Goal: Task Accomplishment & Management: Use online tool/utility

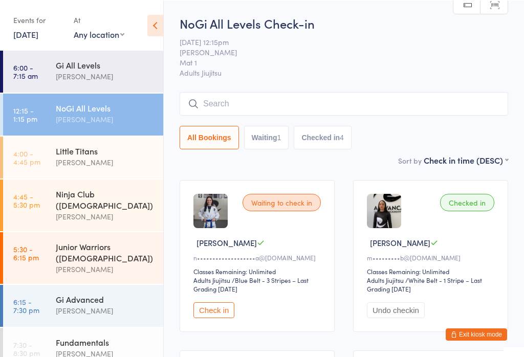
click at [52, 285] on link "6:15 - 7:30 pm Gi Advanced [PERSON_NAME]" at bounding box center [83, 306] width 160 height 42
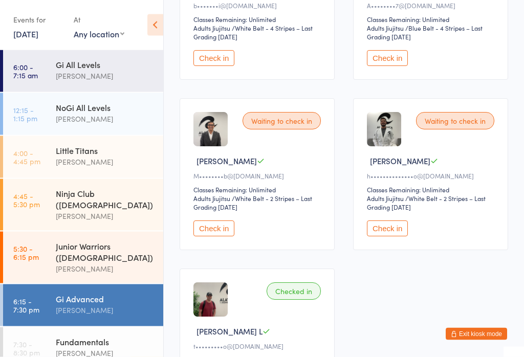
click at [379, 237] on button "Check in" at bounding box center [387, 229] width 41 height 16
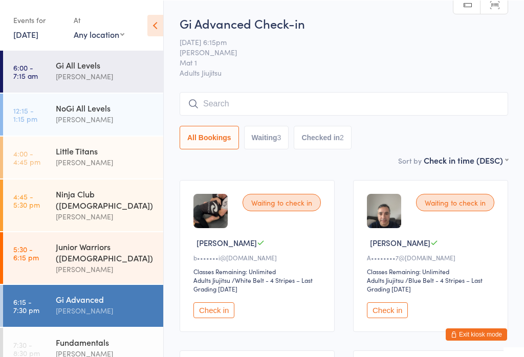
click at [257, 108] on input "search" at bounding box center [344, 104] width 329 height 24
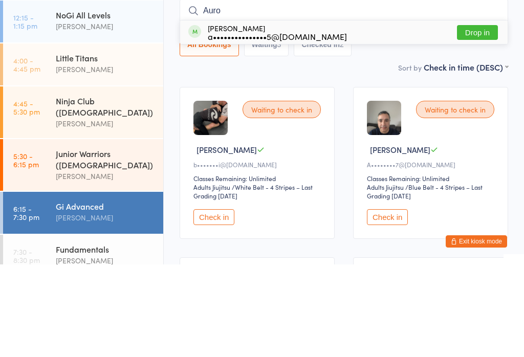
type input "Auro"
click at [484, 118] on button "Drop in" at bounding box center [477, 125] width 41 height 15
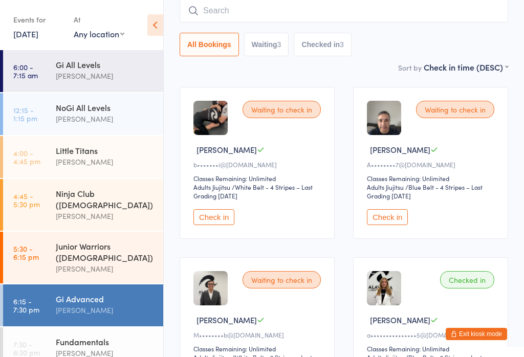
click at [213, 15] on input "search" at bounding box center [344, 11] width 329 height 24
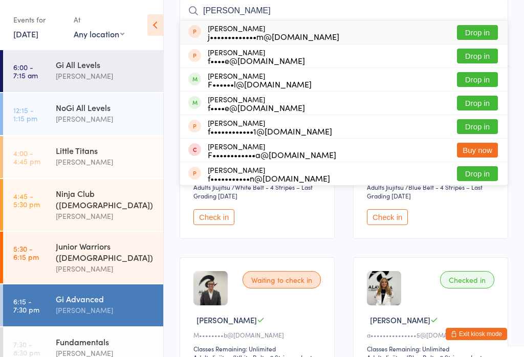
type input "[PERSON_NAME]"
click at [469, 79] on button "Drop in" at bounding box center [477, 79] width 41 height 15
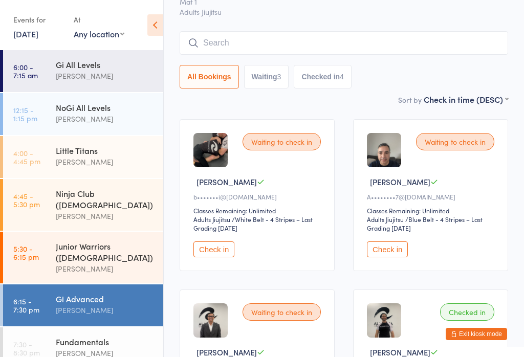
scroll to position [0, 0]
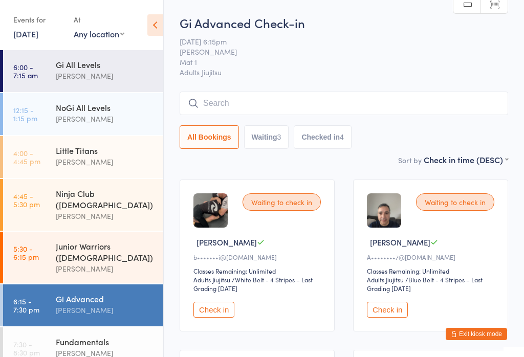
click at [264, 97] on input "search" at bounding box center [344, 104] width 329 height 24
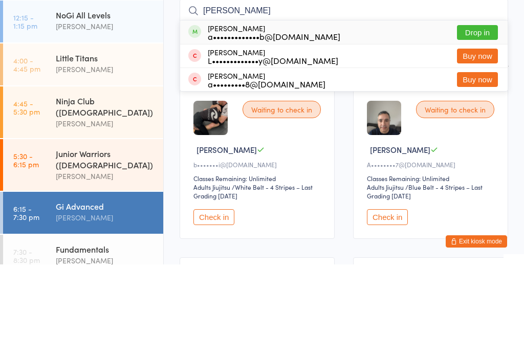
type input "[PERSON_NAME]"
click at [481, 118] on button "Drop in" at bounding box center [477, 125] width 41 height 15
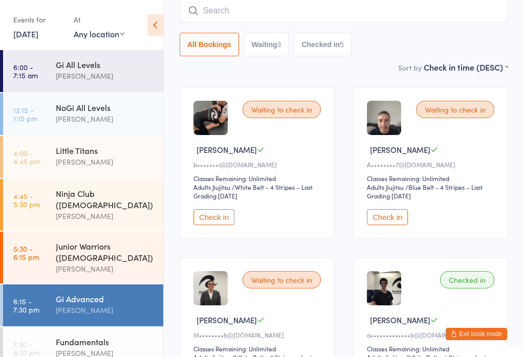
click at [270, 15] on input "search" at bounding box center [344, 11] width 329 height 24
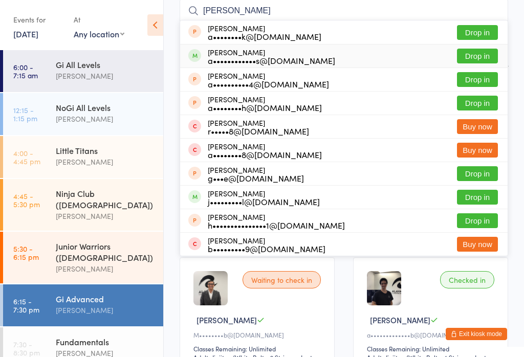
type input "[PERSON_NAME]"
click at [291, 57] on div "a••••••••••••s@[DOMAIN_NAME]" at bounding box center [271, 60] width 127 height 8
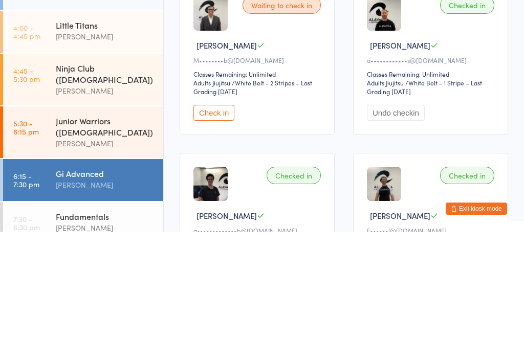
scroll to position [23, 0]
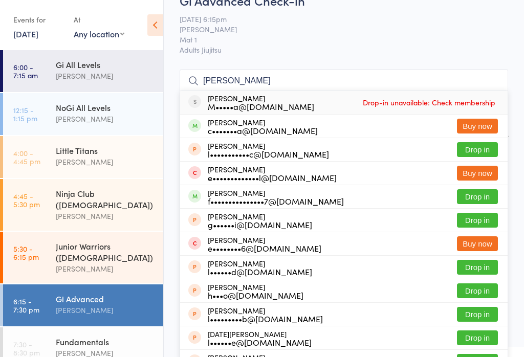
type input "[PERSON_NAME]"
click at [419, 120] on div "[PERSON_NAME] c•••••••a@[DOMAIN_NAME] Buy now" at bounding box center [344, 126] width 328 height 23
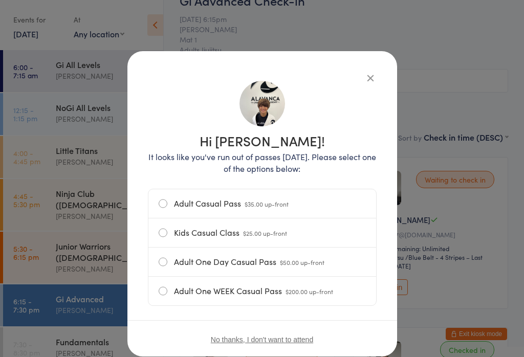
click at [365, 73] on icon "button" at bounding box center [370, 77] width 11 height 11
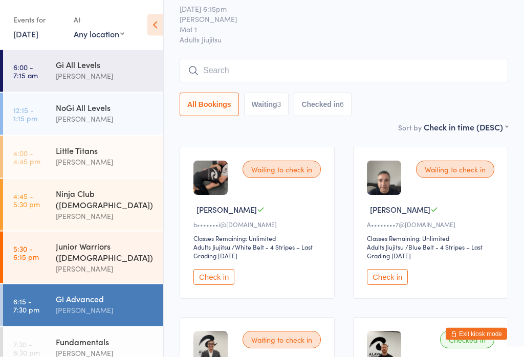
scroll to position [29, 0]
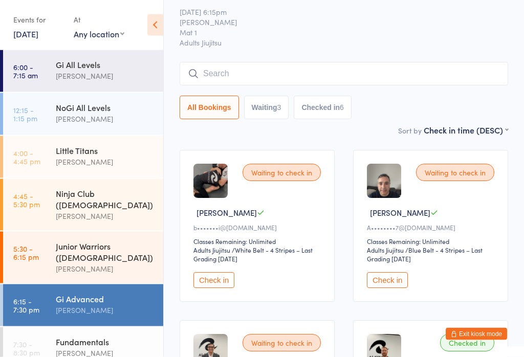
click at [324, 64] on input "search" at bounding box center [344, 74] width 329 height 24
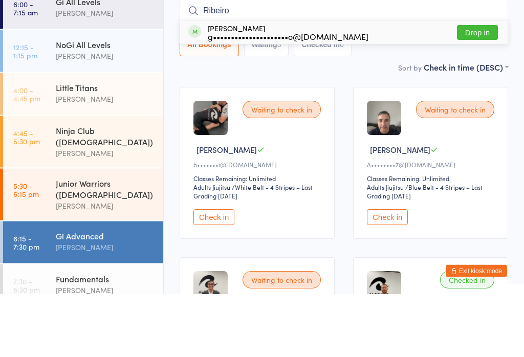
type input "Ribeiro"
click at [478, 89] on button "Drop in" at bounding box center [477, 96] width 41 height 15
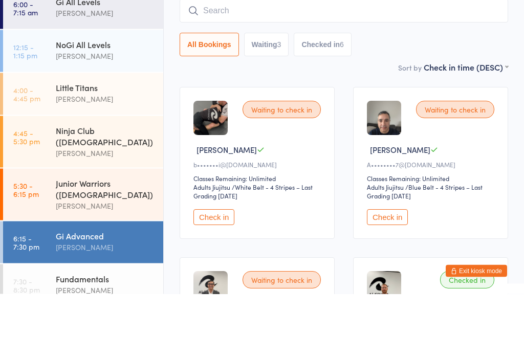
scroll to position [93, 0]
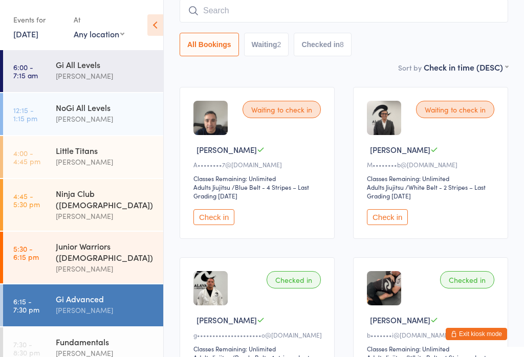
click at [432, 12] on input "search" at bounding box center [344, 11] width 329 height 24
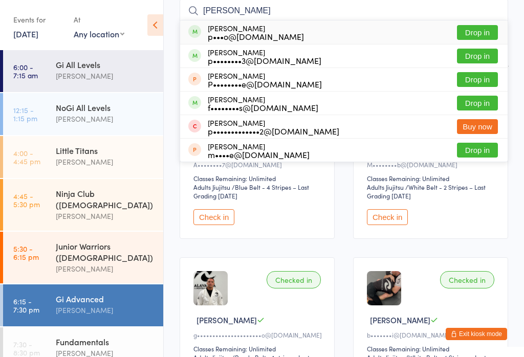
type input "[PERSON_NAME]"
click at [481, 54] on button "Drop in" at bounding box center [477, 56] width 41 height 15
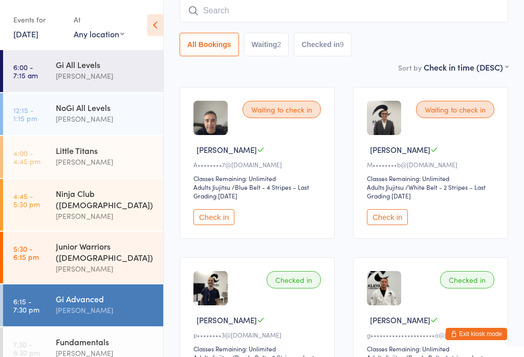
click at [263, 16] on input "search" at bounding box center [344, 11] width 329 height 24
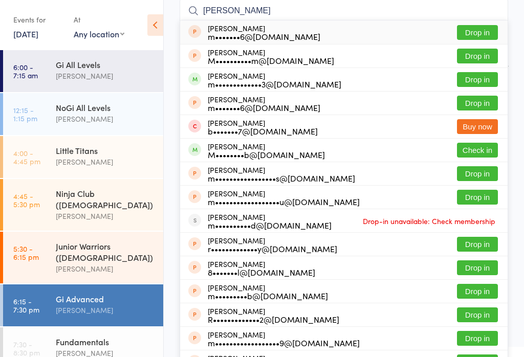
type input "[PERSON_NAME]"
click at [486, 78] on button "Drop in" at bounding box center [477, 79] width 41 height 15
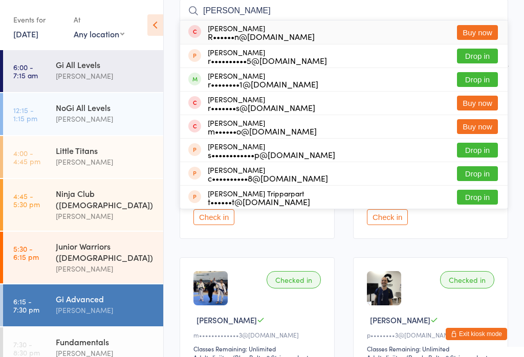
type input "[PERSON_NAME]"
click at [477, 78] on button "Drop in" at bounding box center [477, 79] width 41 height 15
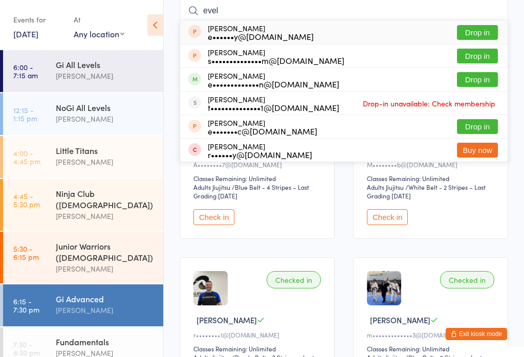
type input "evel"
click at [476, 79] on button "Drop in" at bounding box center [477, 79] width 41 height 15
